Goal: Task Accomplishment & Management: Manage account settings

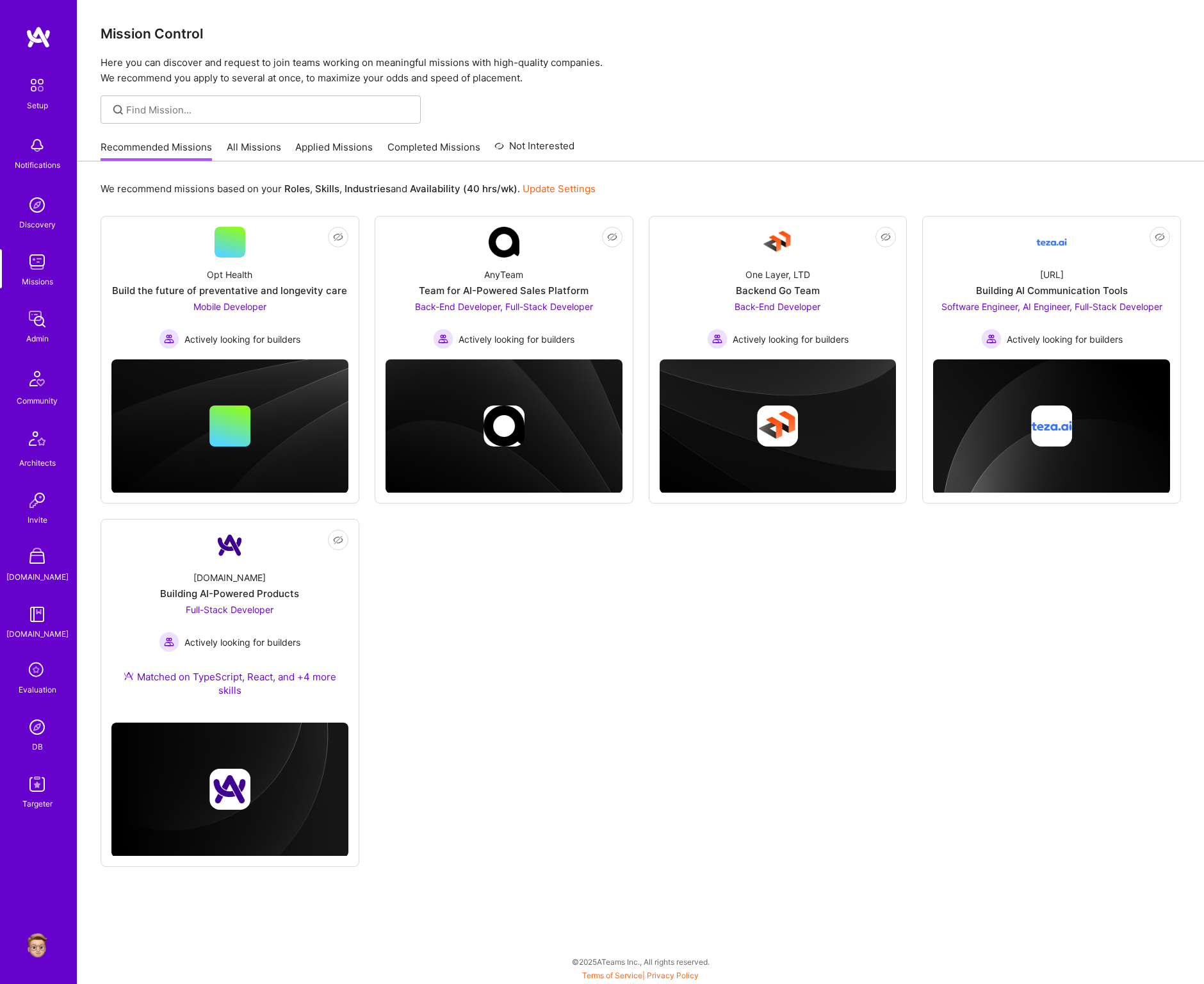
click at [47, 931] on div "Setup Notifications Discovery Missions Admin Community Architects Invite A.Stor…" at bounding box center [38, 492] width 77 height 984
click at [44, 938] on img at bounding box center [37, 945] width 25 height 25
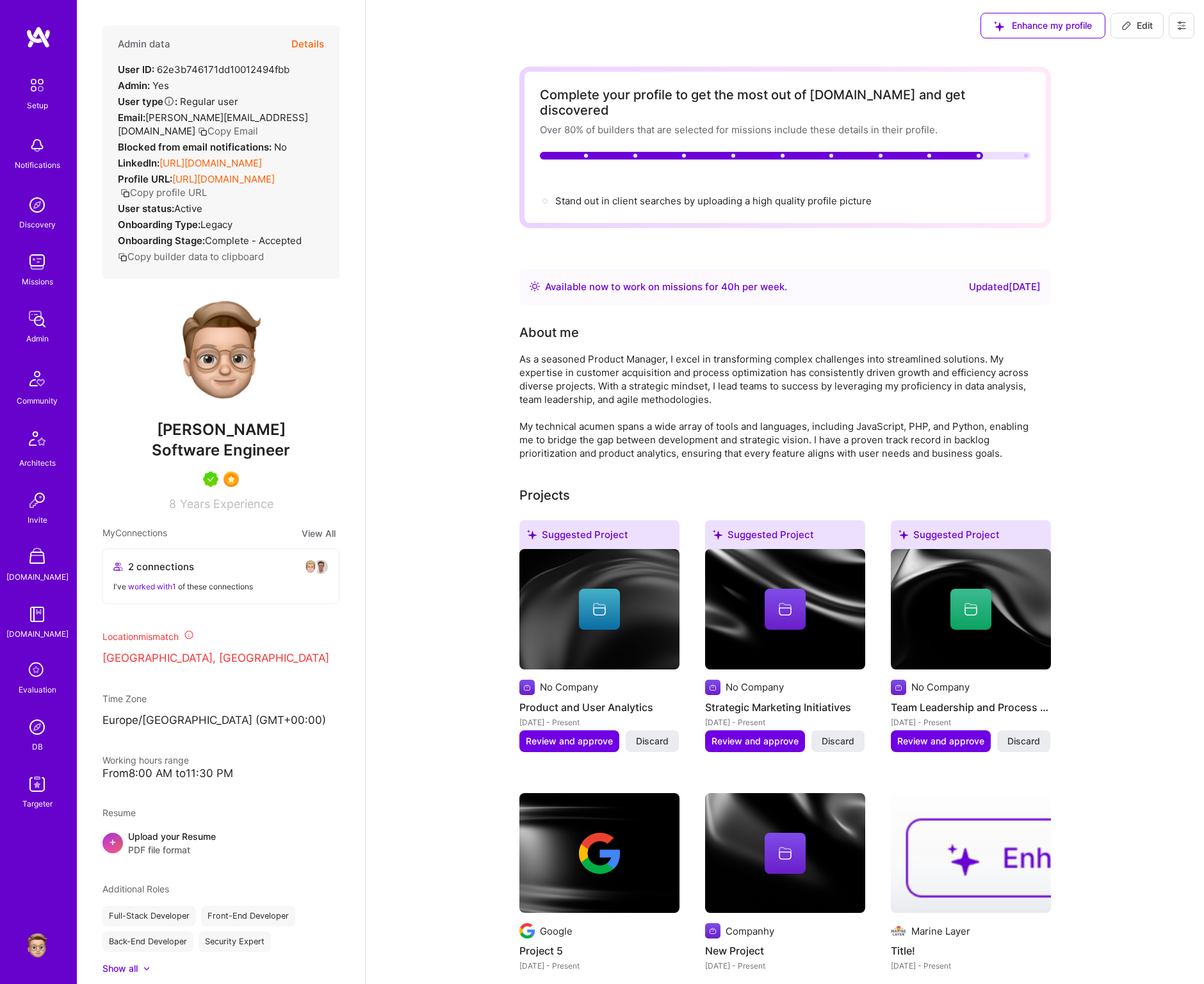
click at [328, 45] on div "Admin data Details User ID: 62e3b746171dd10012494fbb Admin: Yes User type Regul…" at bounding box center [221, 152] width 237 height 254
click at [318, 45] on button "Details" at bounding box center [308, 44] width 33 height 37
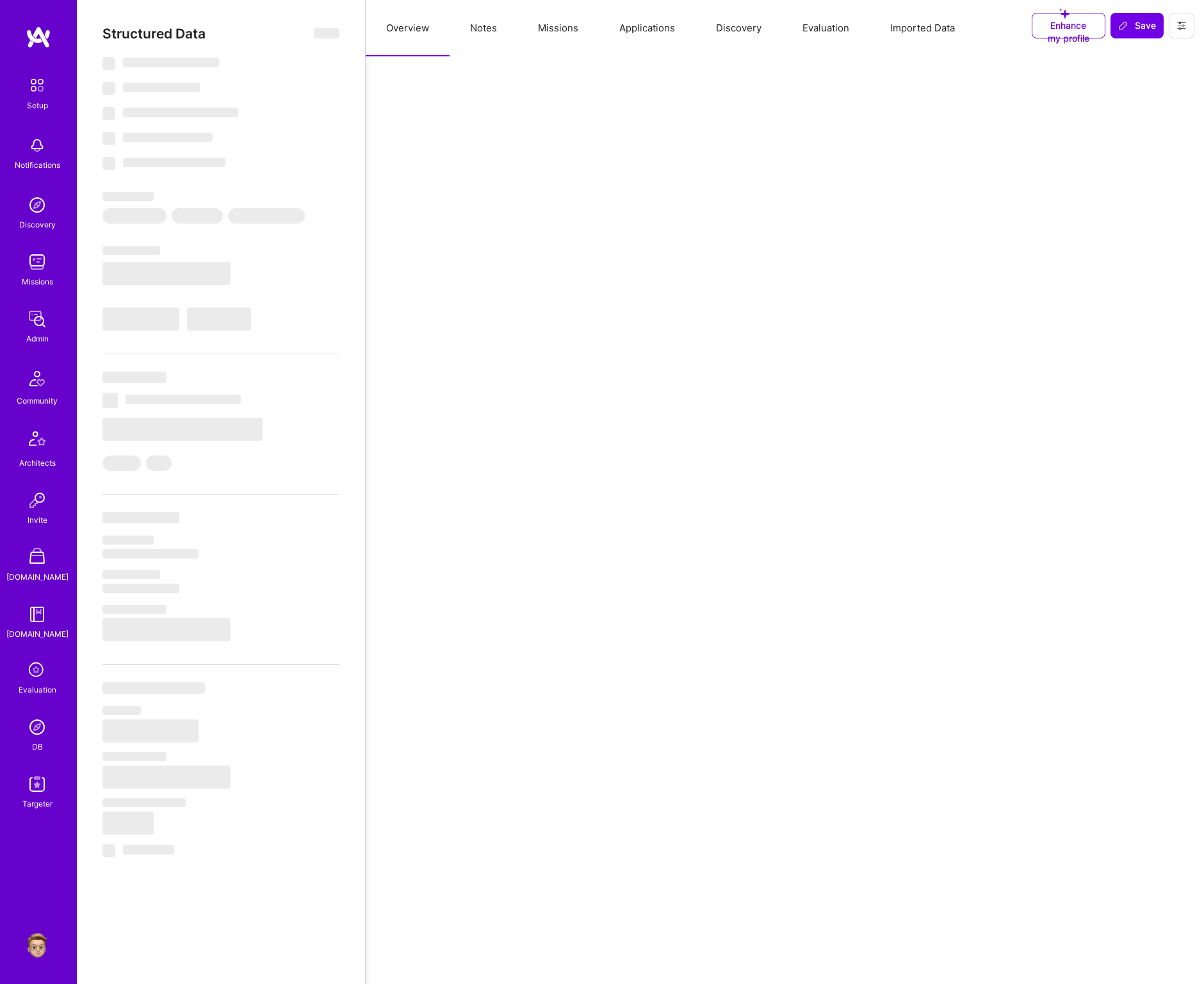
click at [500, 29] on button "Notes" at bounding box center [484, 28] width 68 height 56
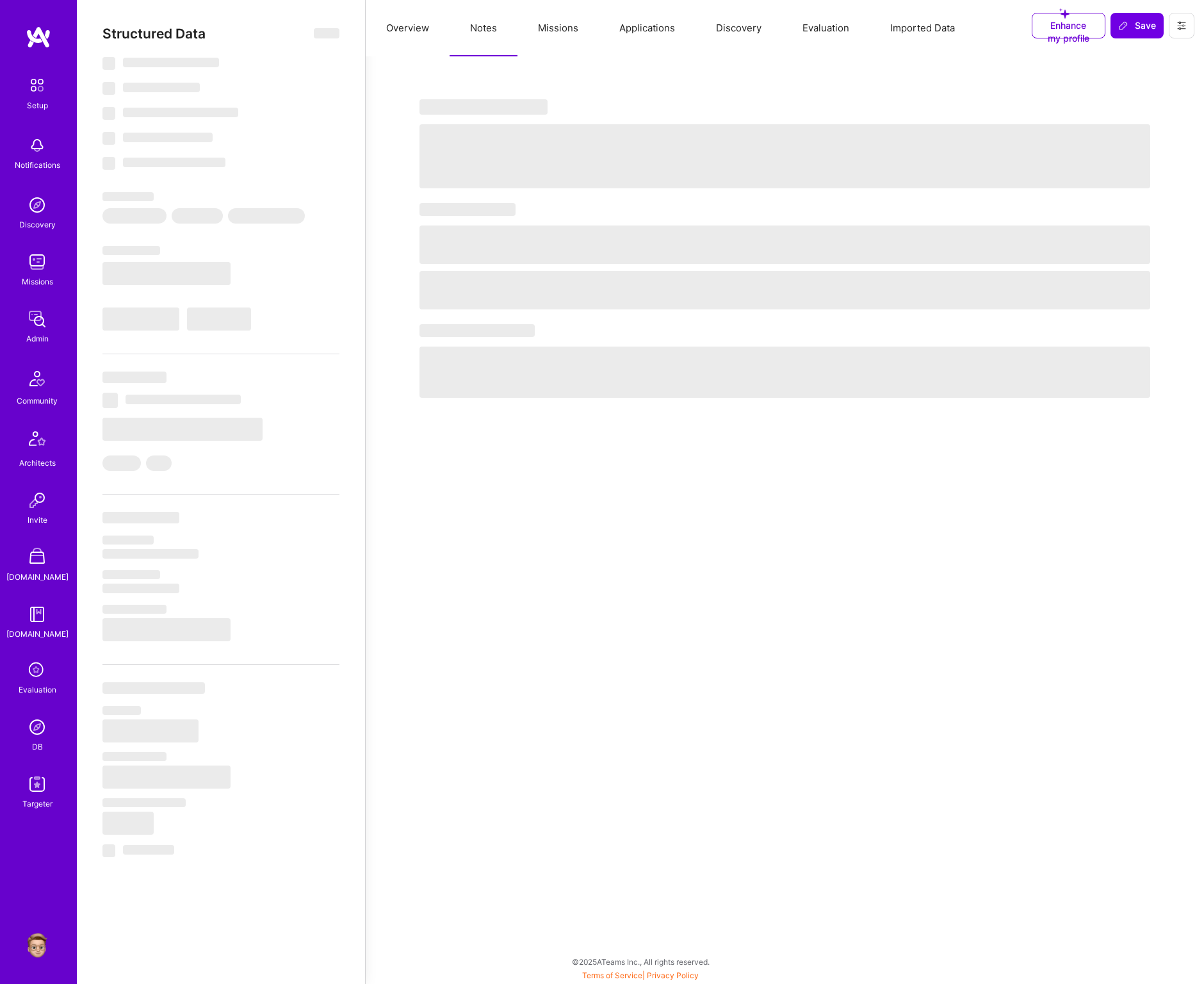
select select "Right Now"
select select "5"
select select "7"
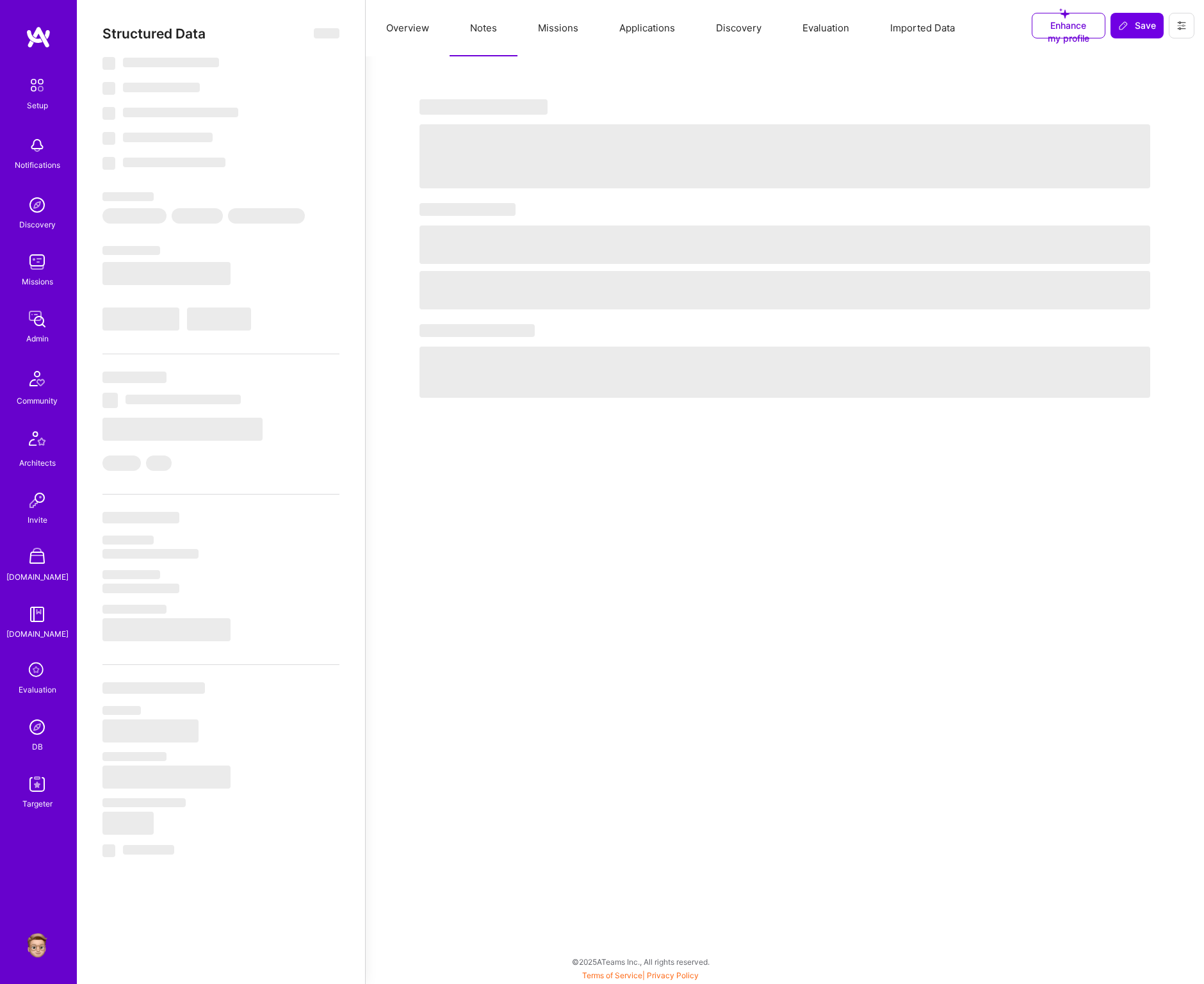
select select "US"
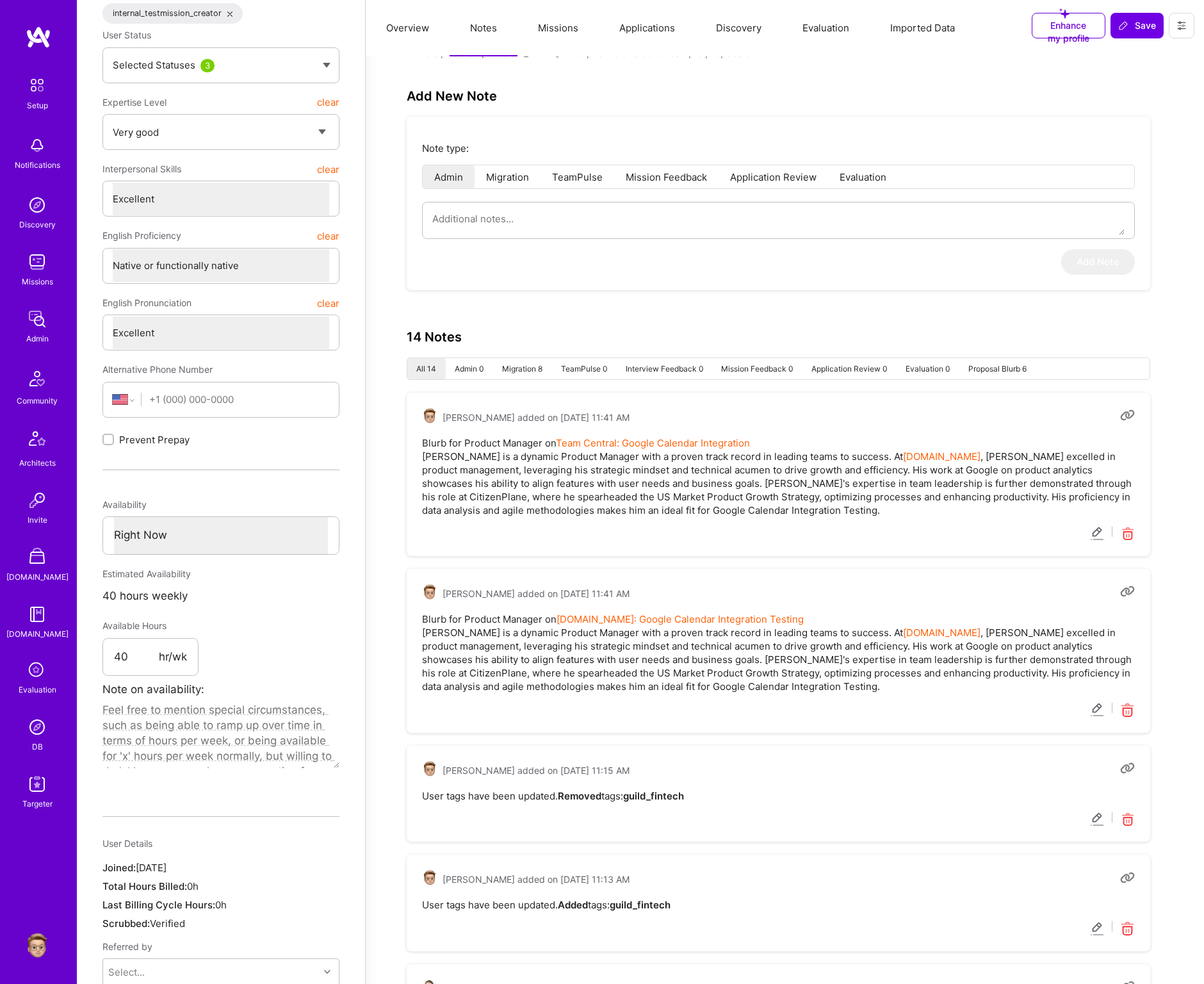
scroll to position [199, 0]
click at [490, 170] on li "Migration" at bounding box center [508, 176] width 66 height 23
click at [437, 176] on li "Admin" at bounding box center [448, 176] width 51 height 23
type textarea "x"
click at [451, 176] on li "Admin" at bounding box center [448, 176] width 51 height 23
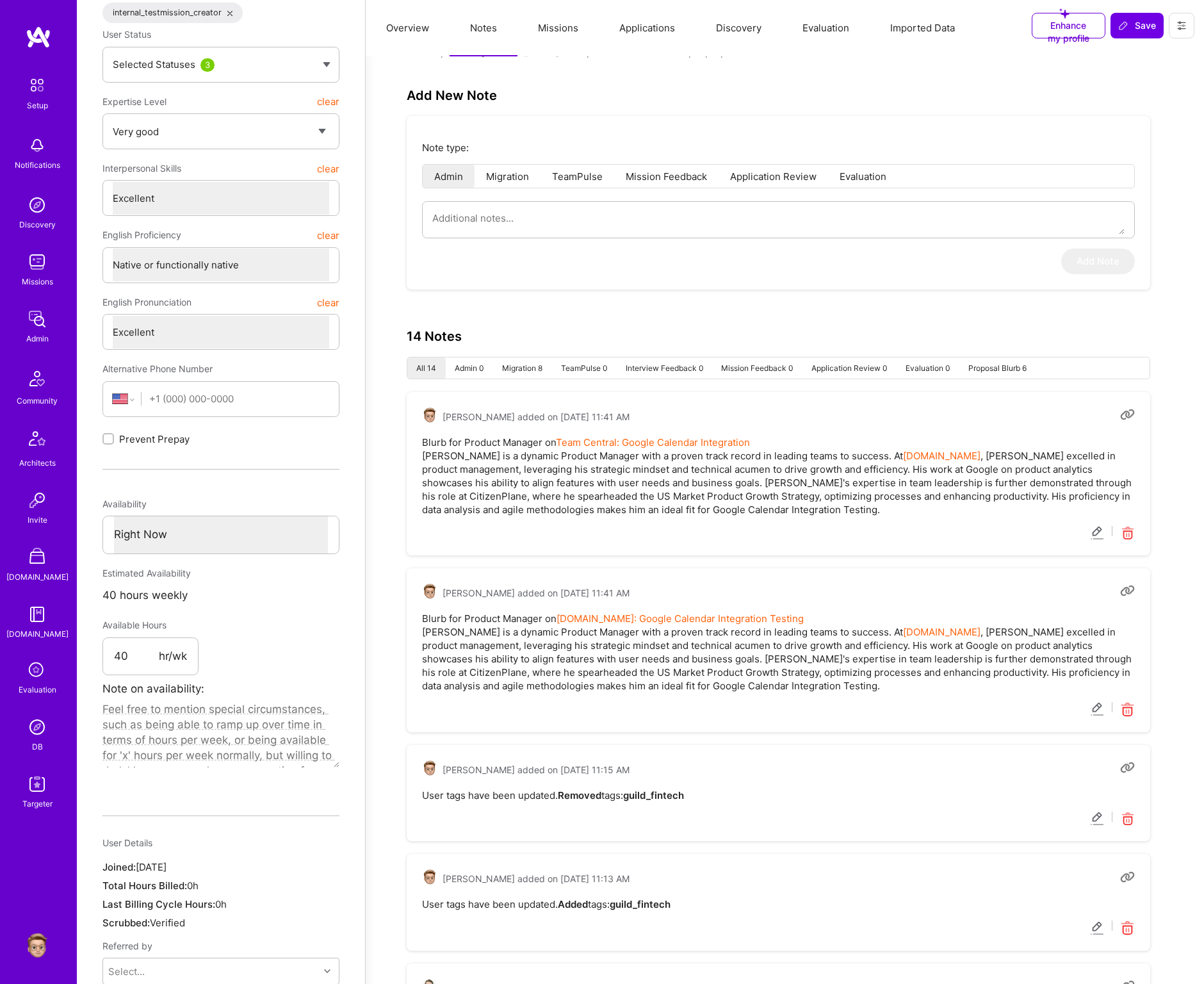
click at [418, 40] on button "Overview" at bounding box center [408, 28] width 84 height 56
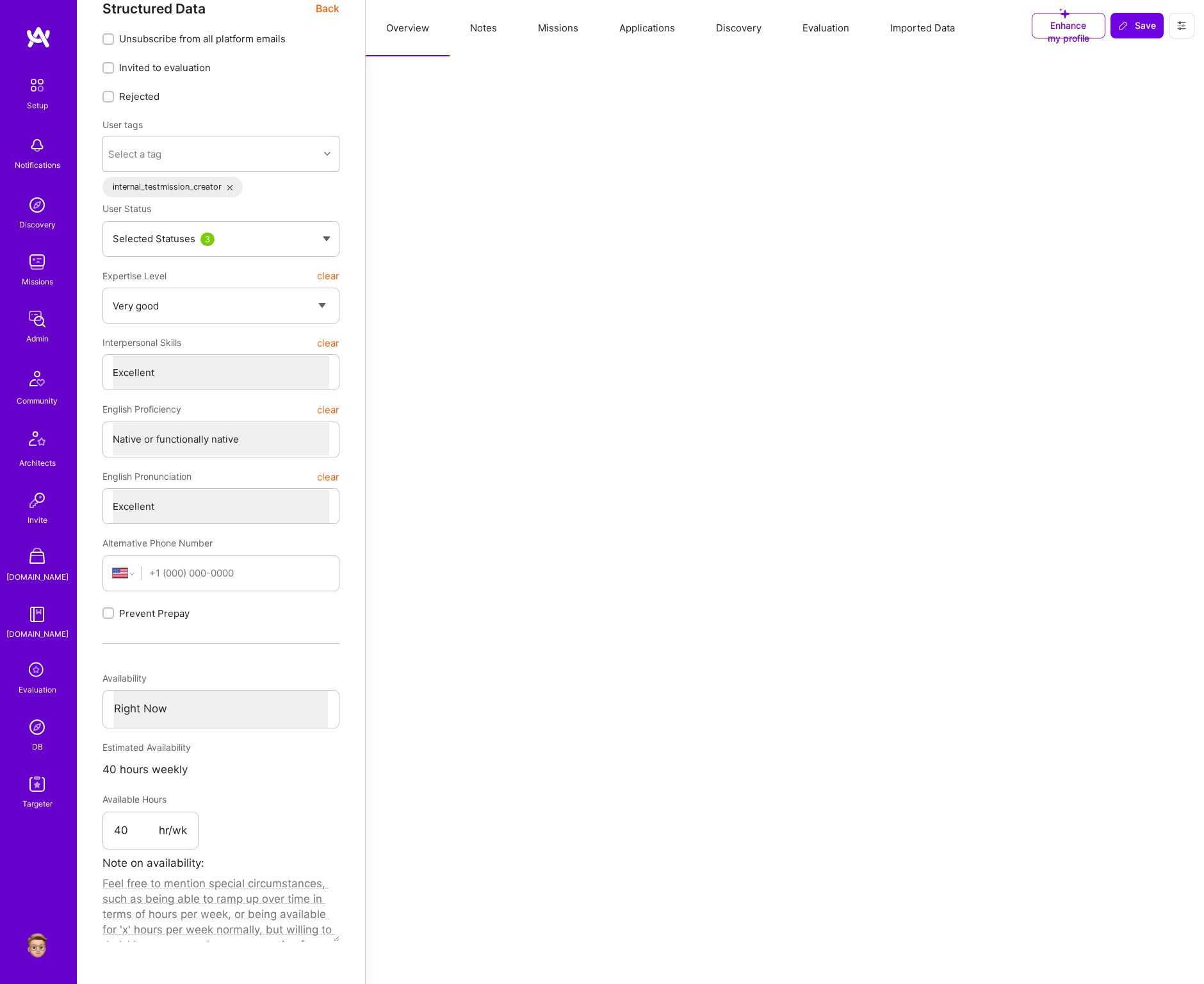
scroll to position [22, 0]
click at [44, 270] on img at bounding box center [37, 262] width 25 height 25
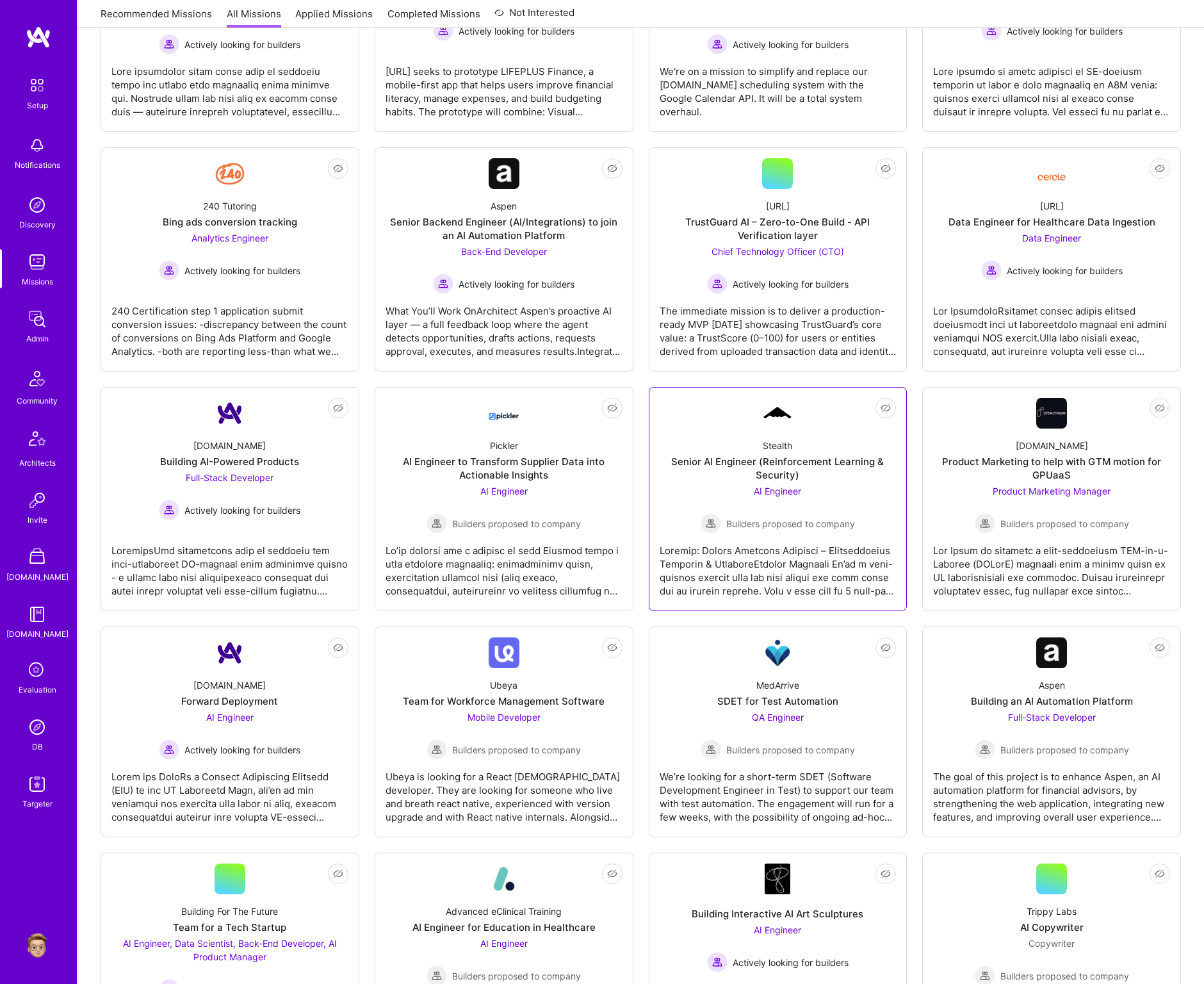
scroll to position [361, 0]
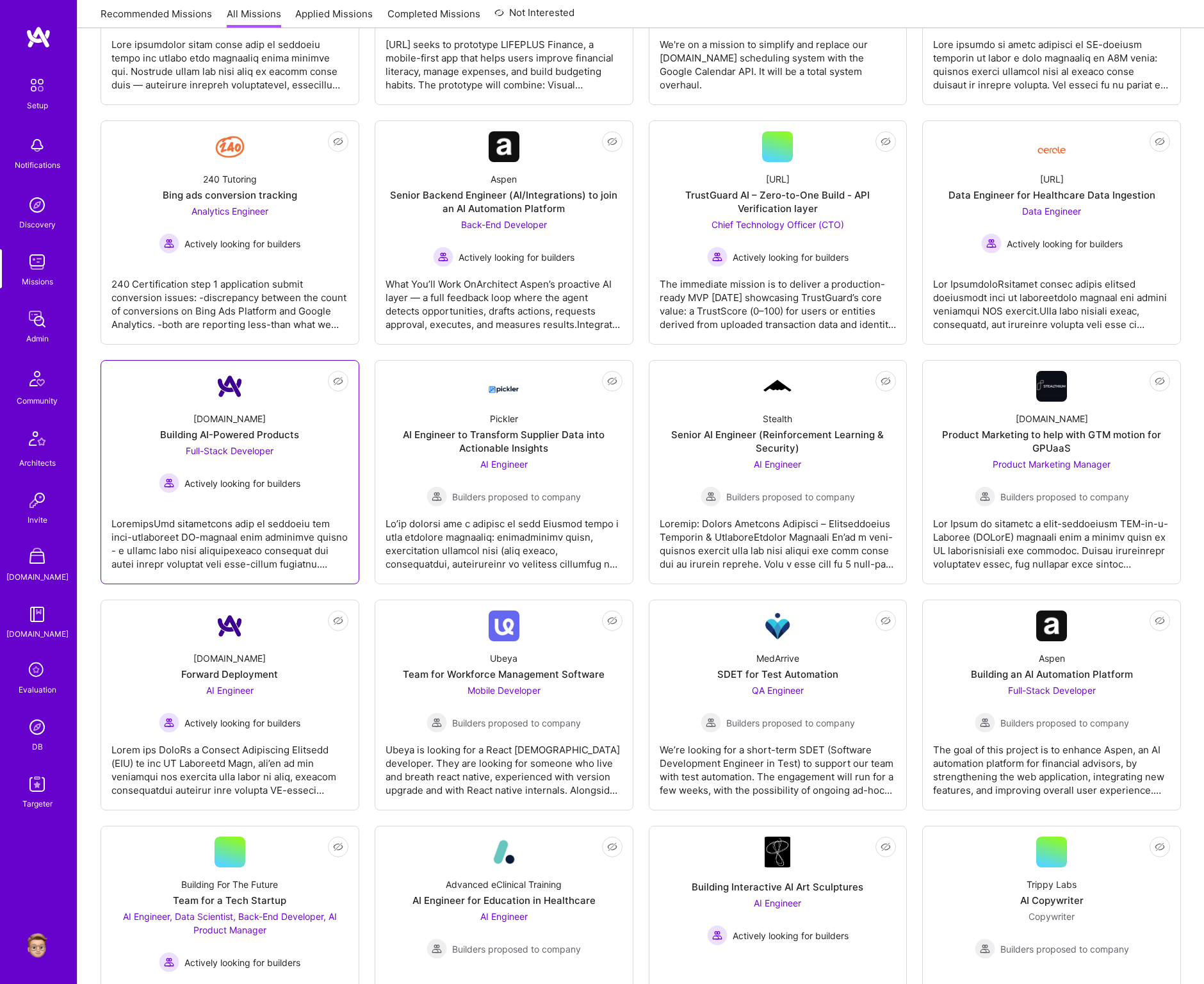
click at [185, 524] on div at bounding box center [230, 539] width 237 height 64
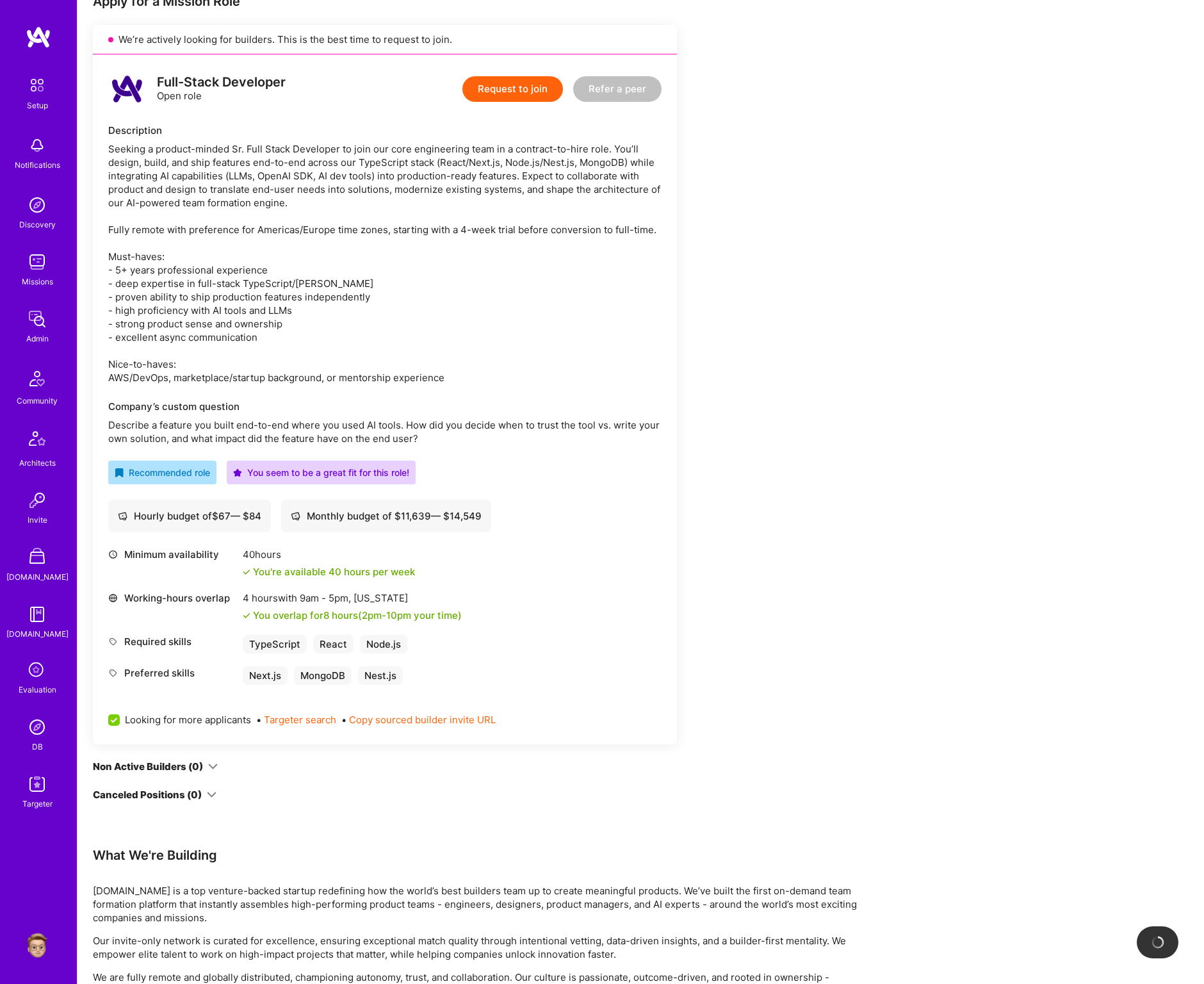
scroll to position [531, 0]
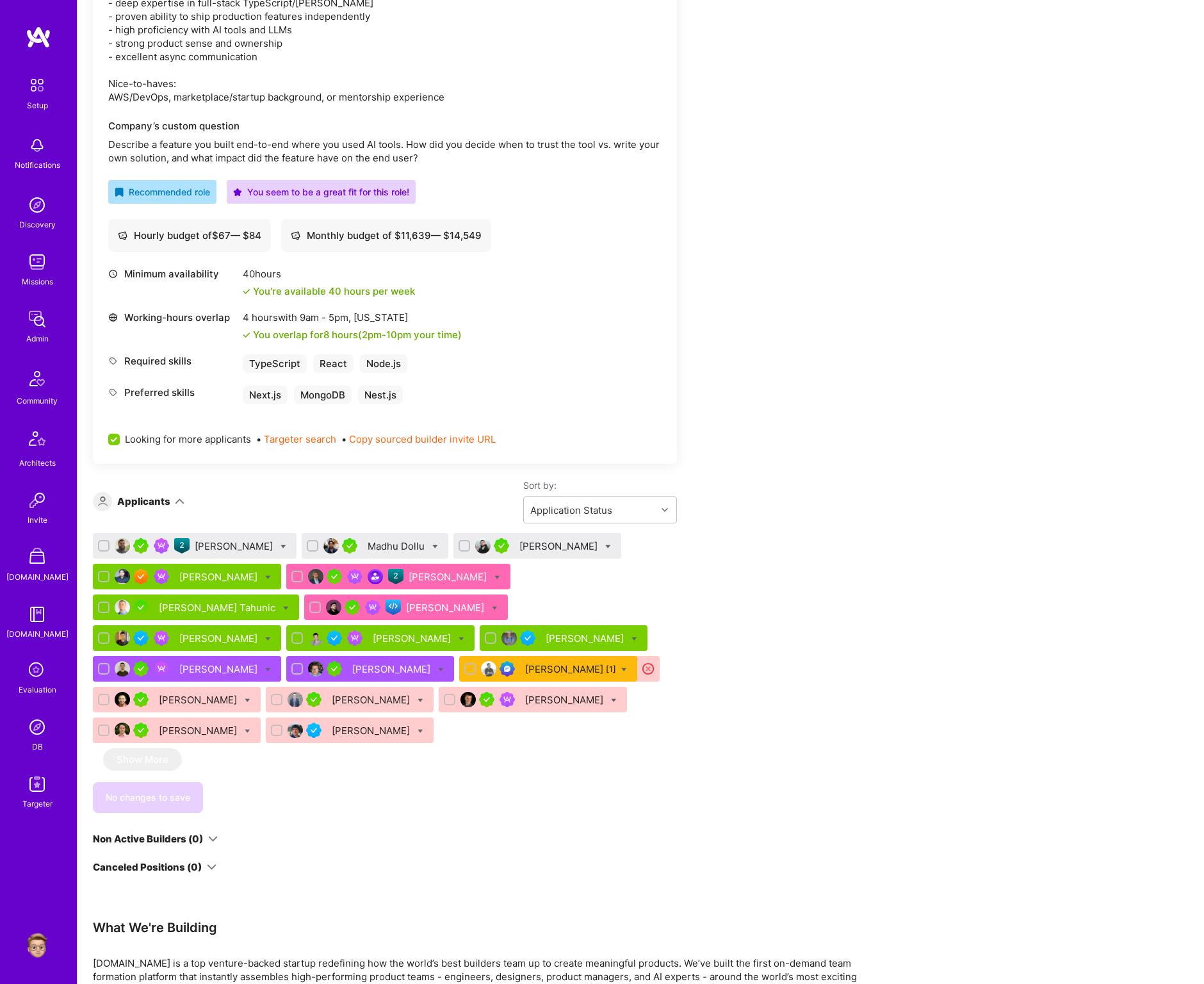
click at [225, 546] on div "Augusto Soares" at bounding box center [234, 546] width 81 height 14
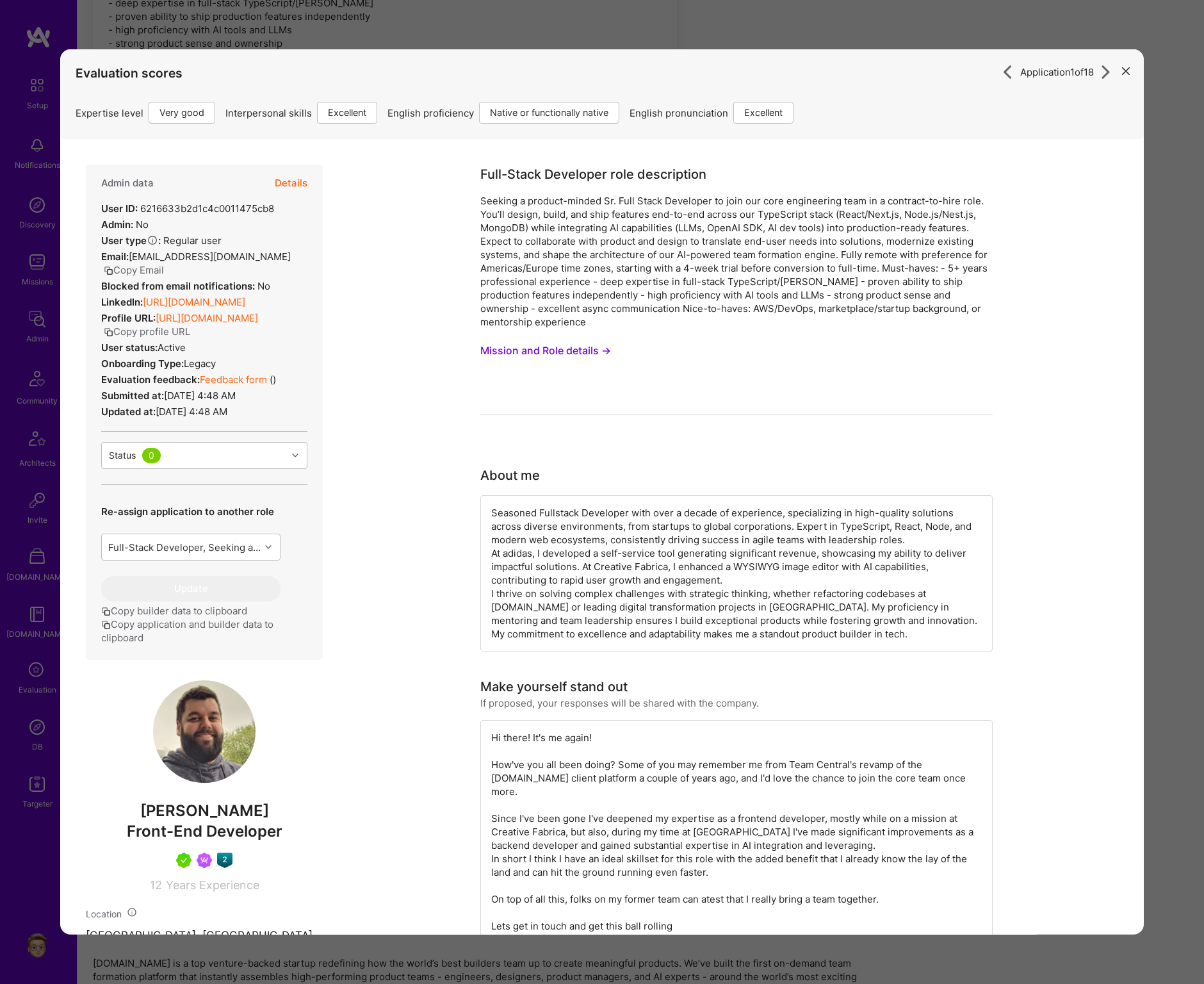
click at [282, 176] on button "Details" at bounding box center [291, 183] width 33 height 37
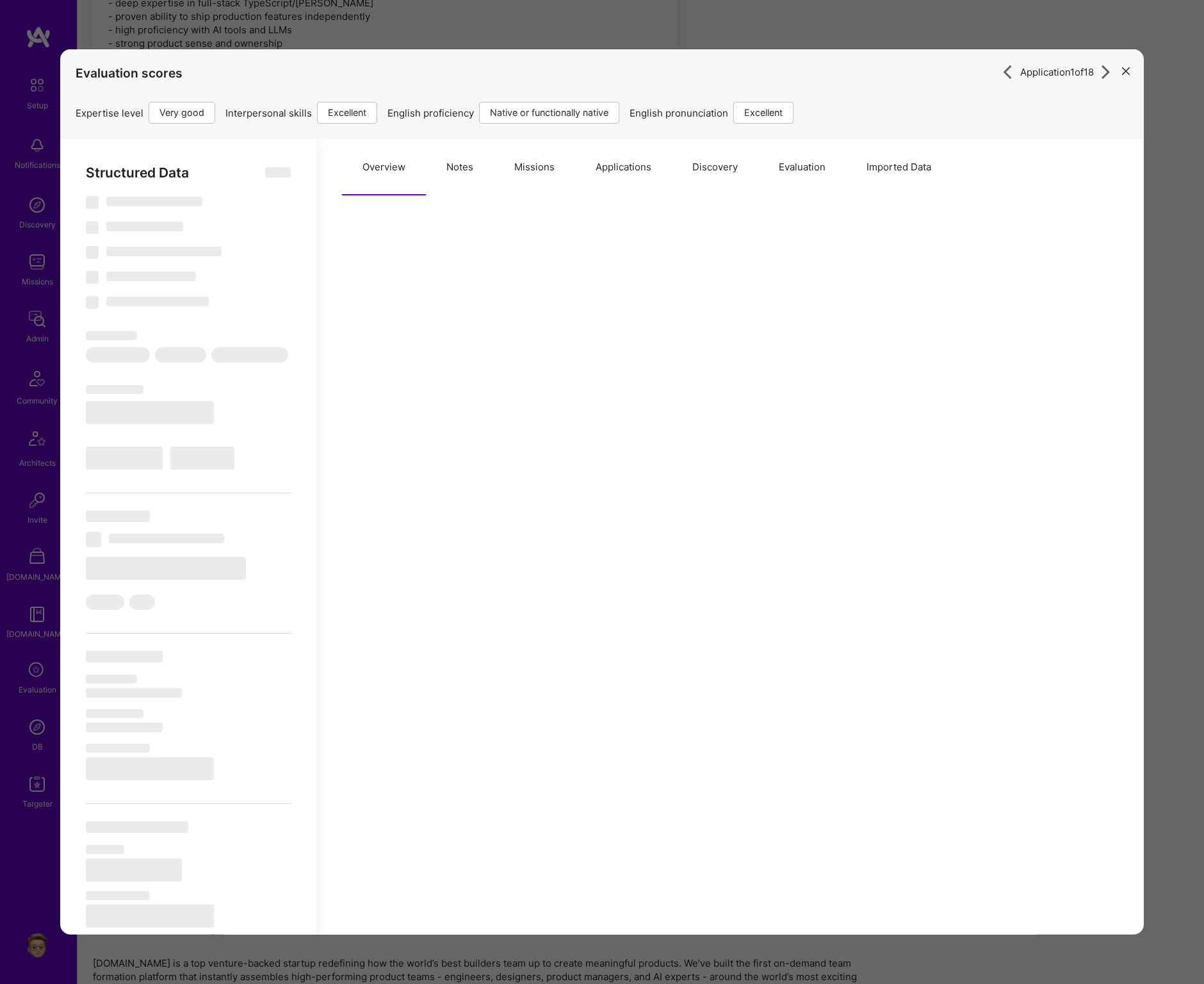
type textarea "x"
select select "Right Now"
select select "5"
select select "7"
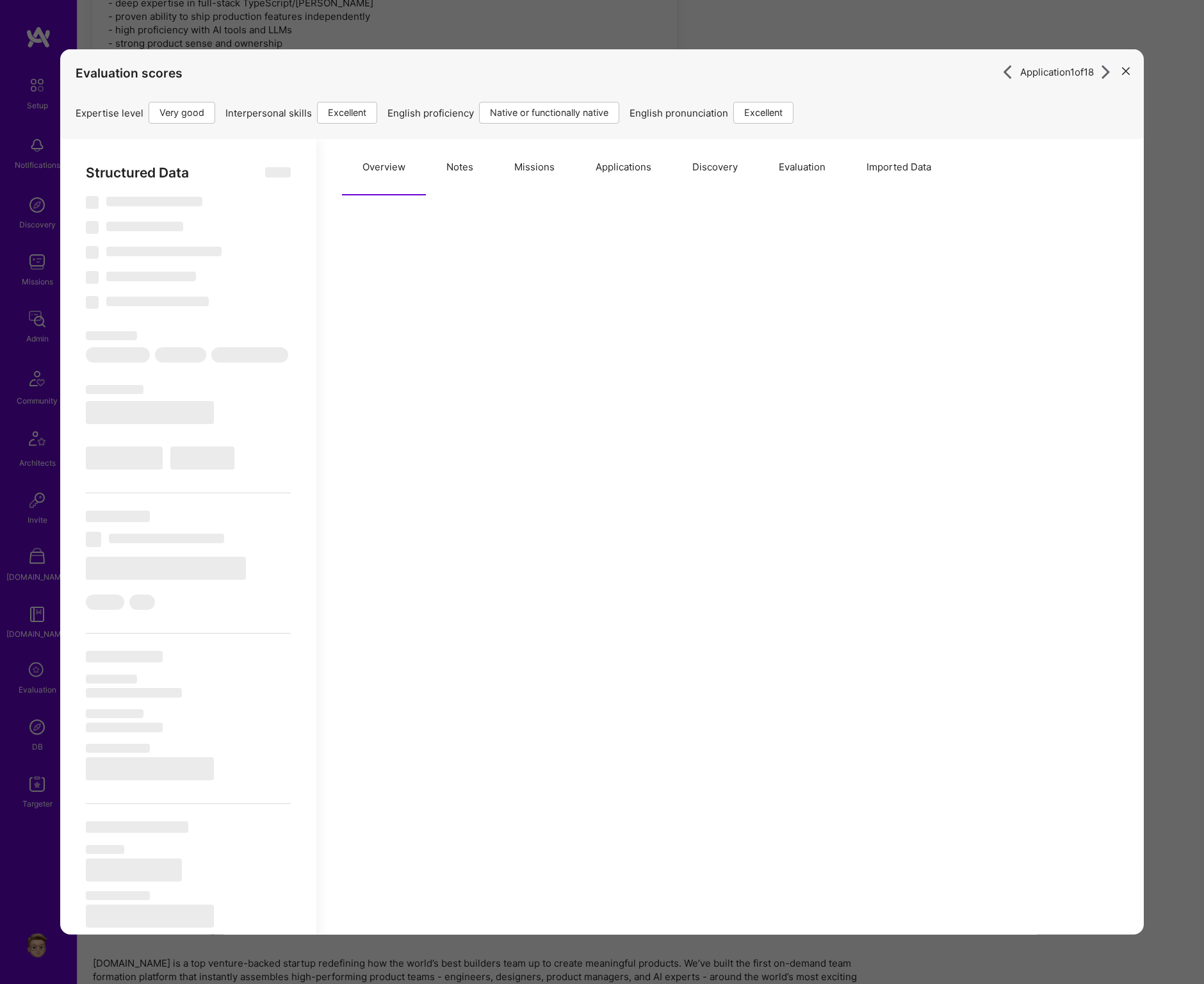
select select "7"
select select "PT"
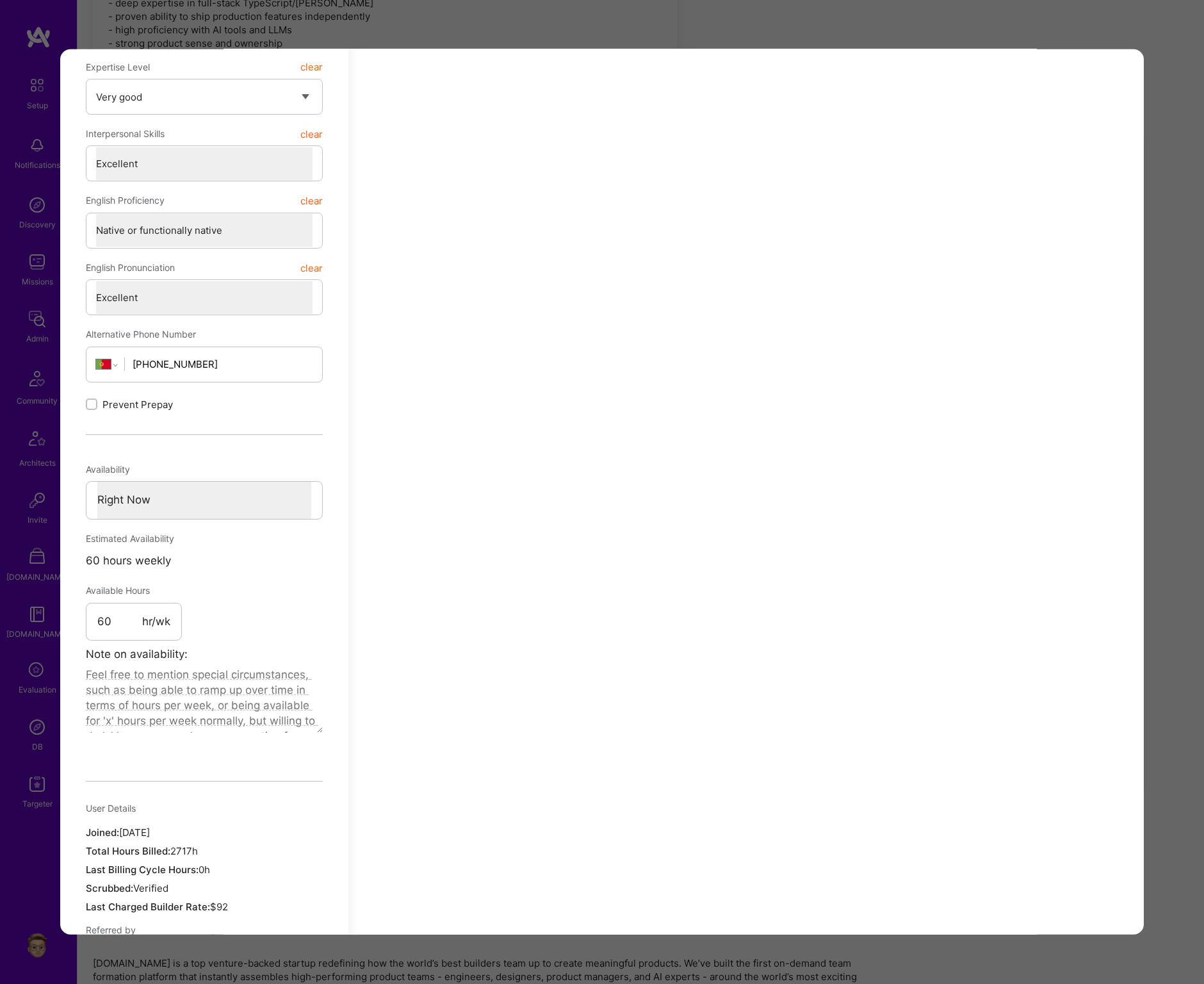
scroll to position [390, 0]
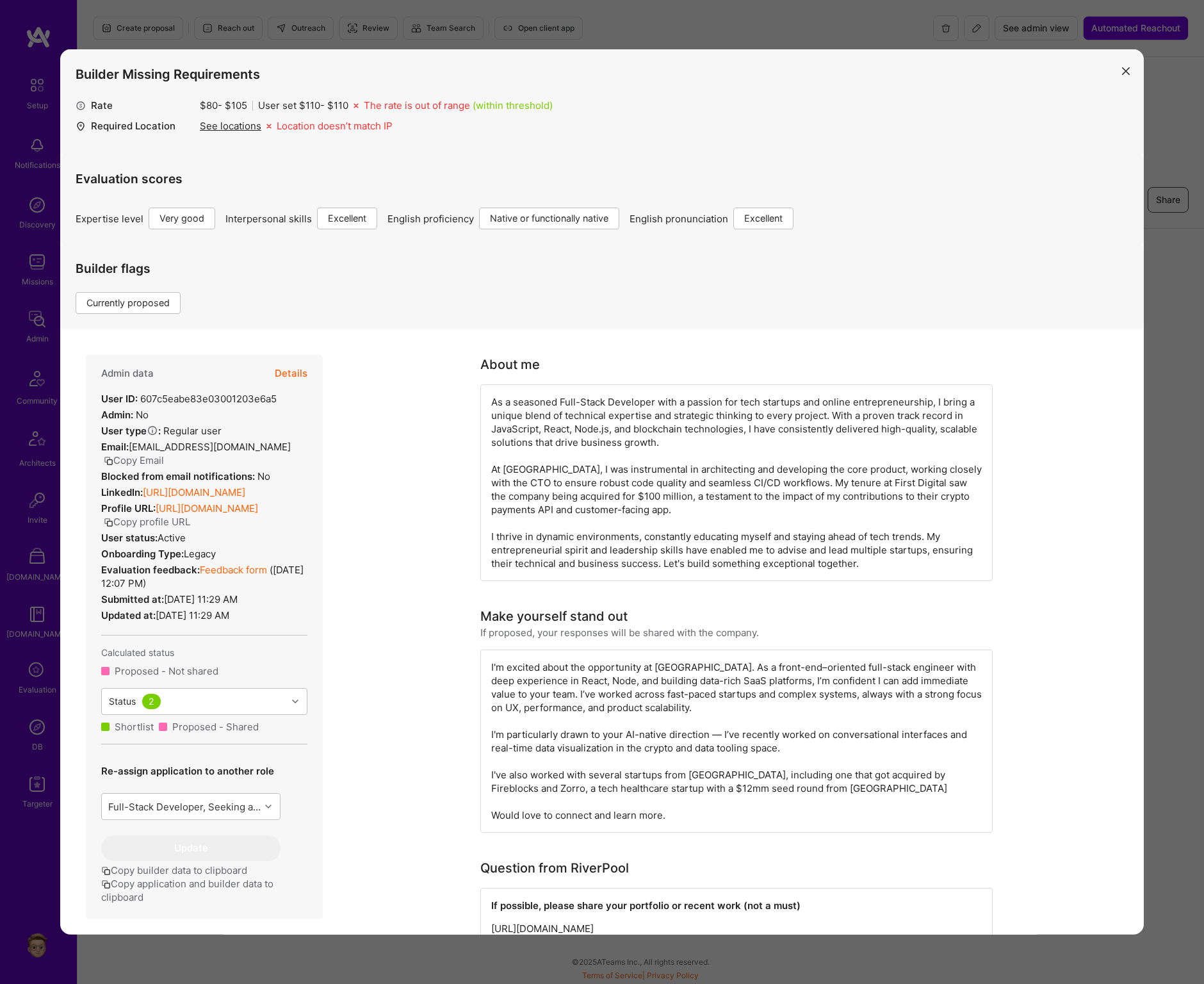
click at [286, 374] on button "Details" at bounding box center [291, 373] width 33 height 37
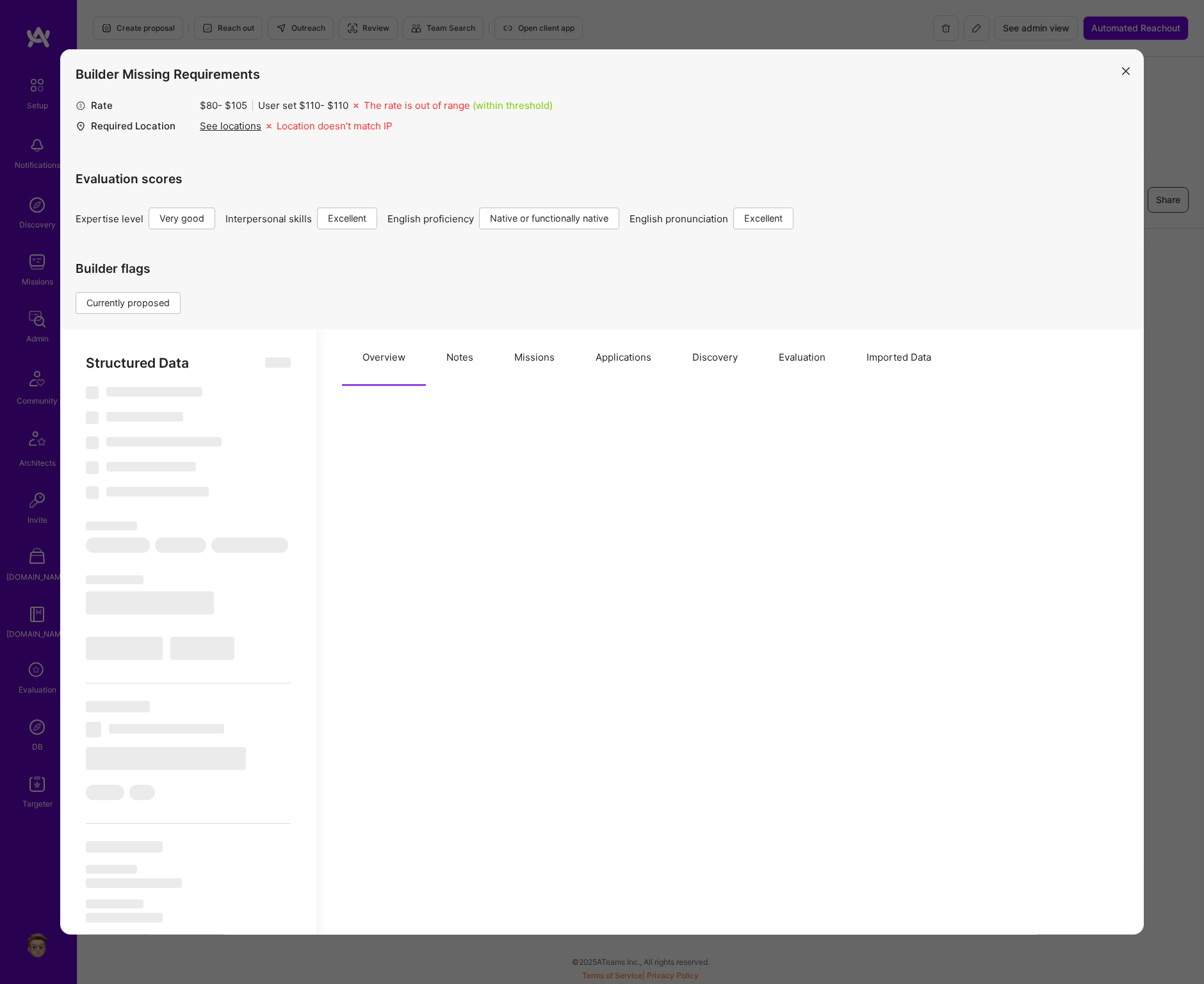
select select "Right Now"
select select "5"
select select "7"
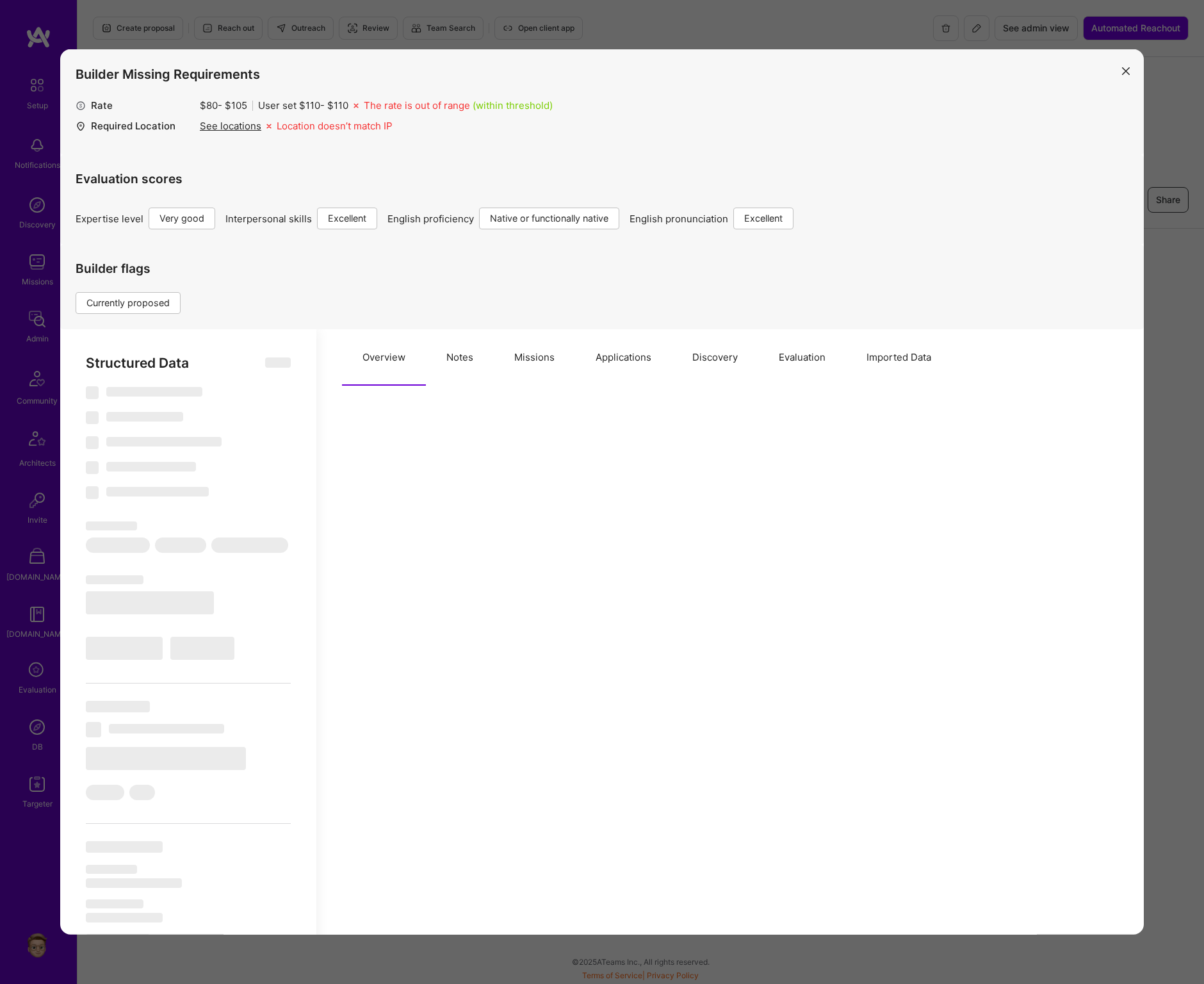
select select "US"
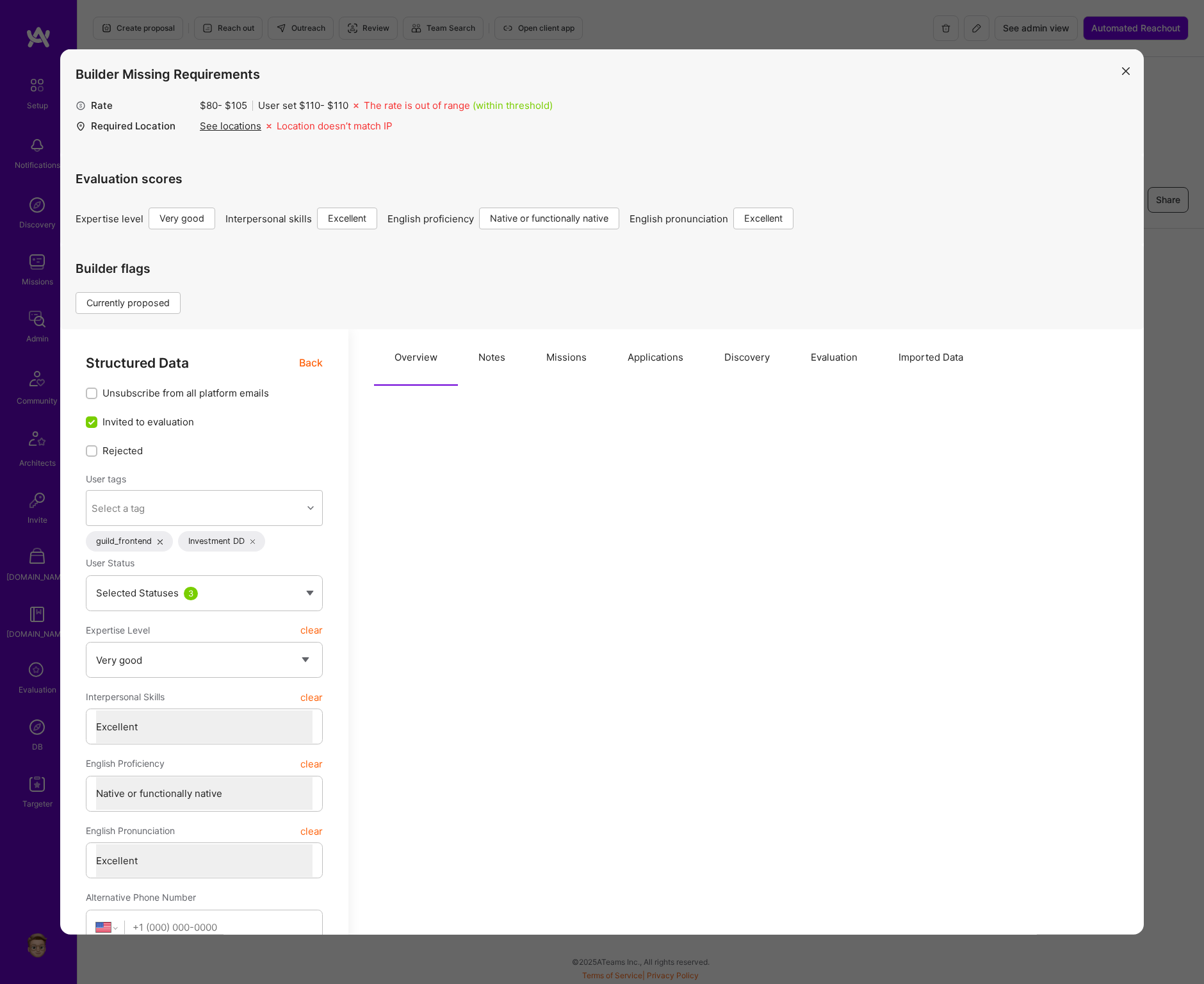
click at [663, 360] on button "Applications" at bounding box center [655, 357] width 97 height 56
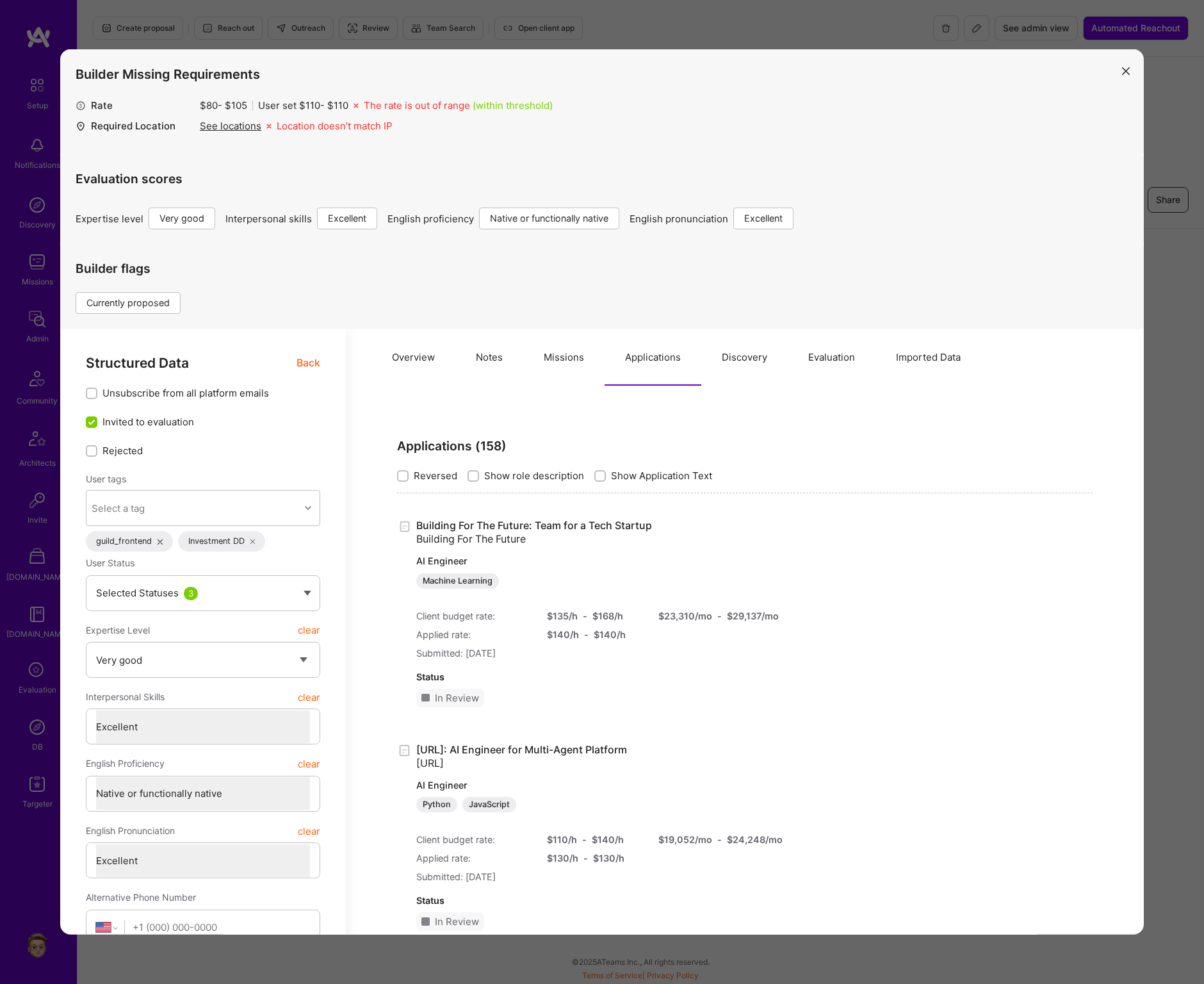
click at [558, 359] on button "Missions" at bounding box center [564, 357] width 82 height 56
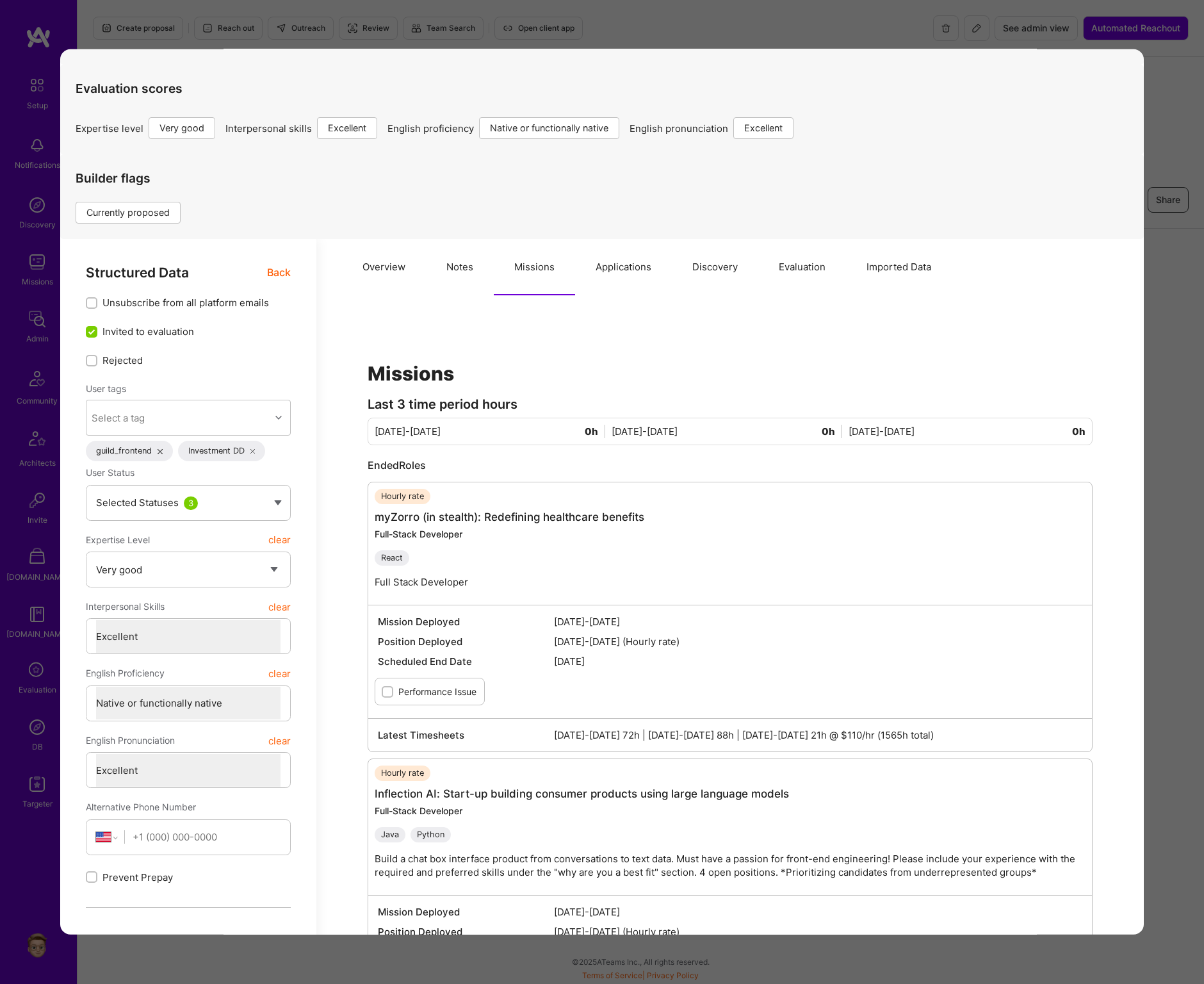
scroll to position [93, 0]
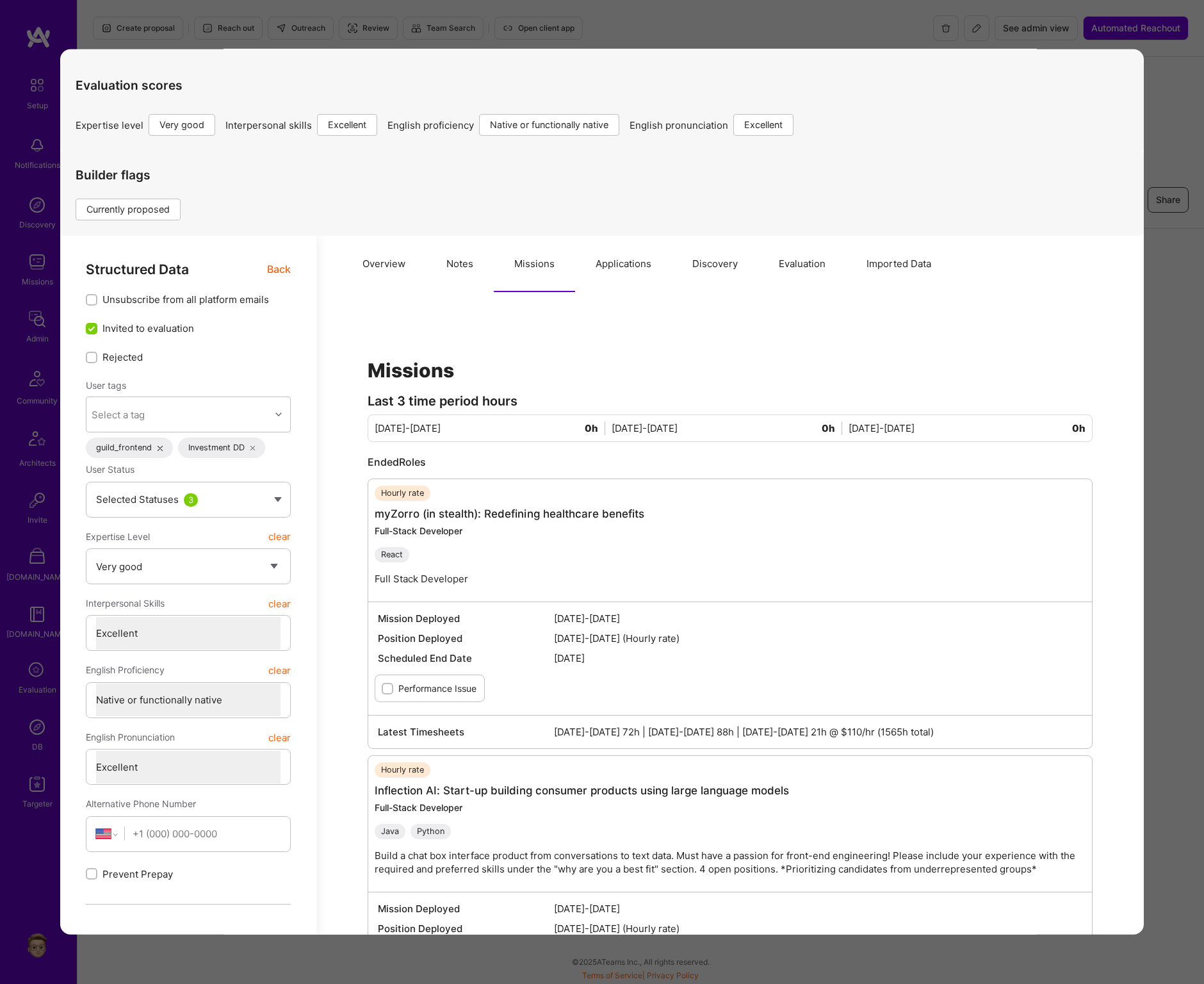
click at [288, 276] on span "Back" at bounding box center [279, 269] width 23 height 16
click at [277, 270] on span "Back" at bounding box center [279, 269] width 23 height 16
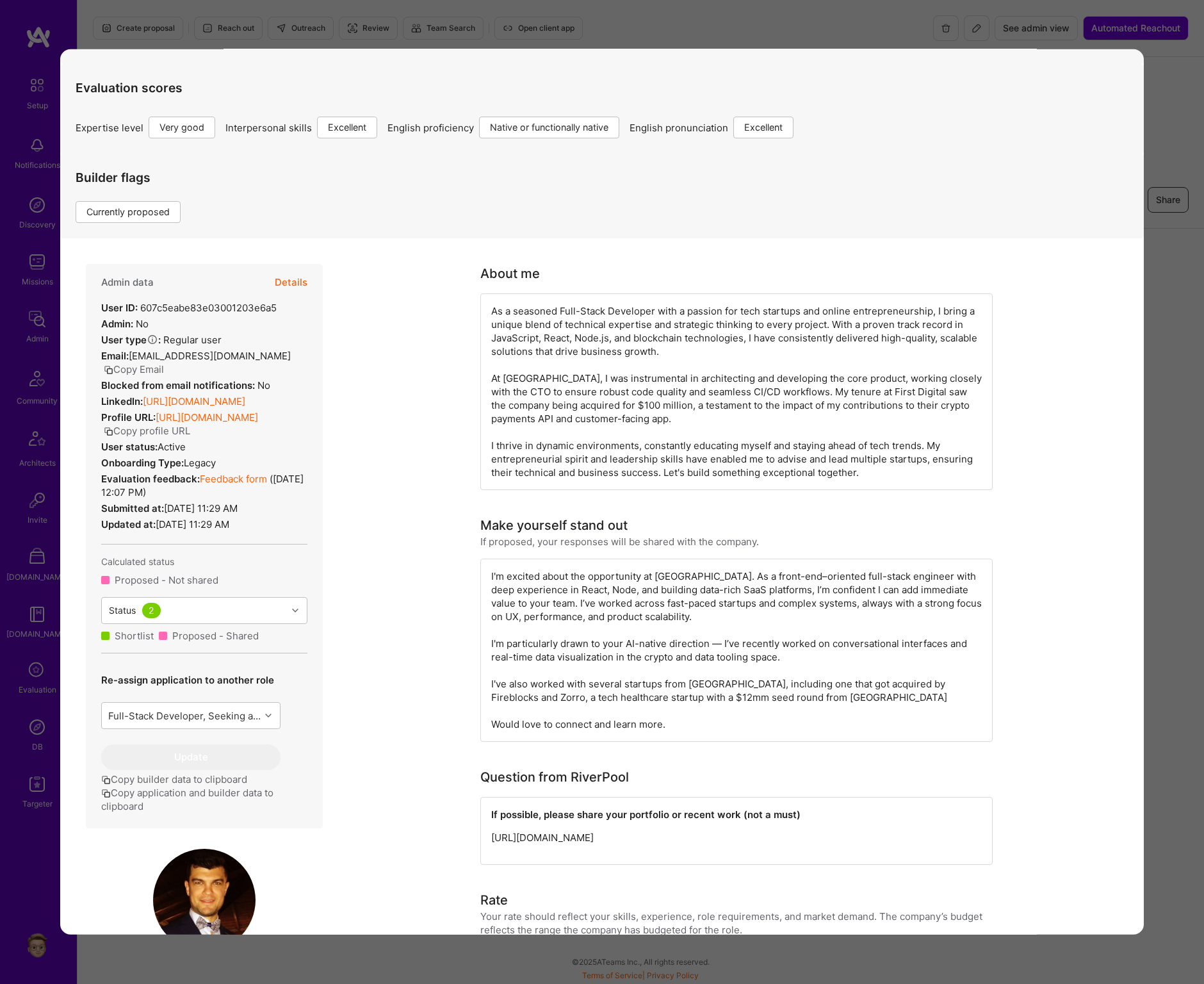
click at [179, 307] on div "User ID: 607c5eabe83e03001203e6a5" at bounding box center [188, 308] width 176 height 14
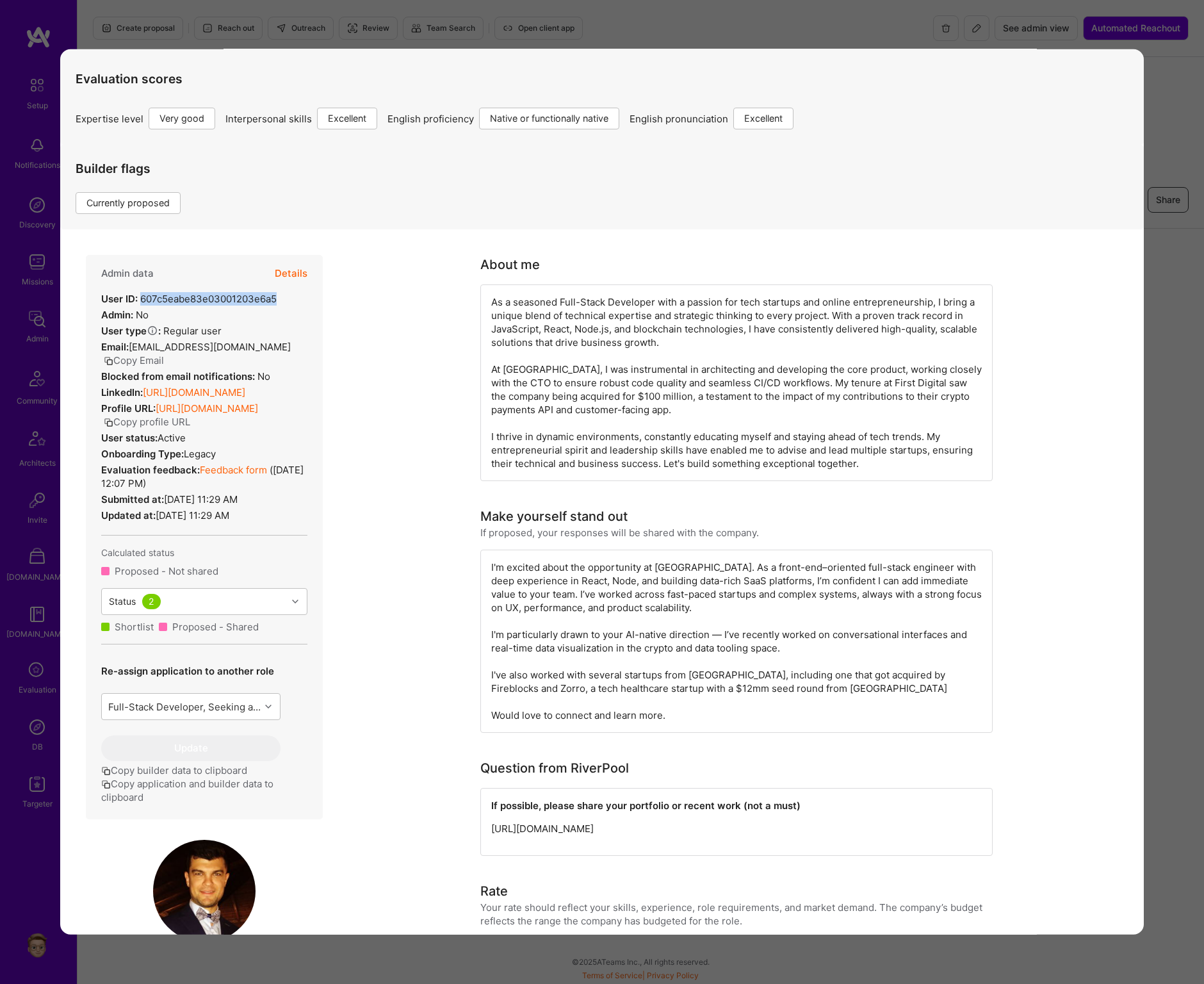
copy div "607c5eabe83e03001203e6a5"
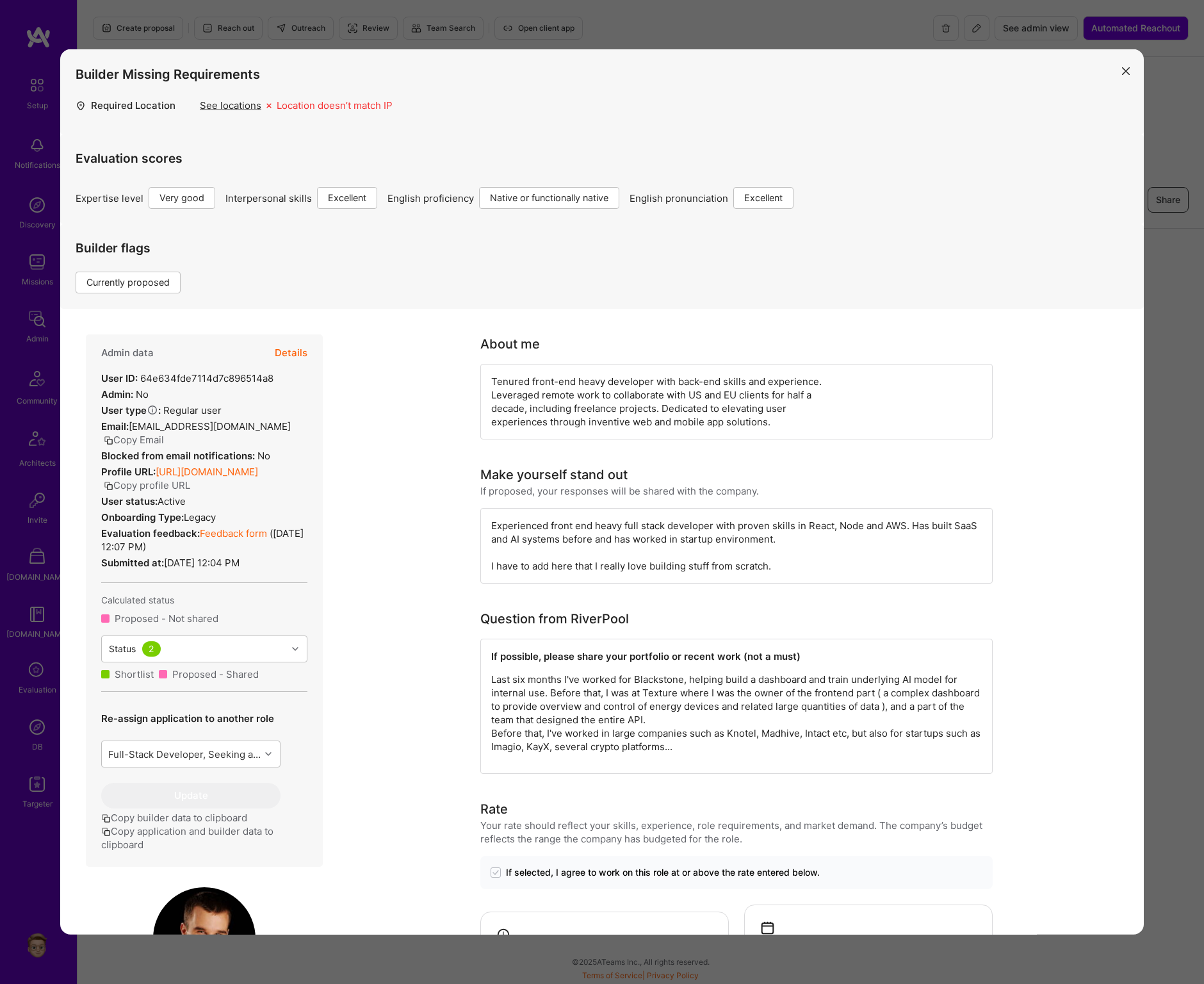
click at [290, 356] on button "Details" at bounding box center [291, 353] width 33 height 37
